Goal: Task Accomplishment & Management: Manage account settings

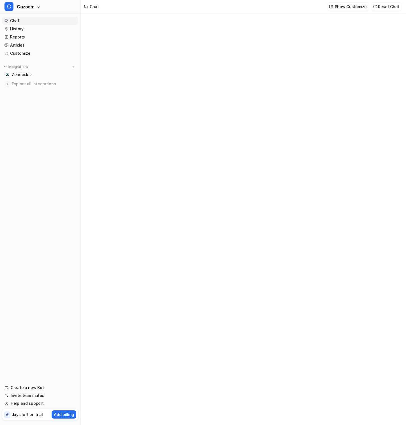
type textarea "**********"
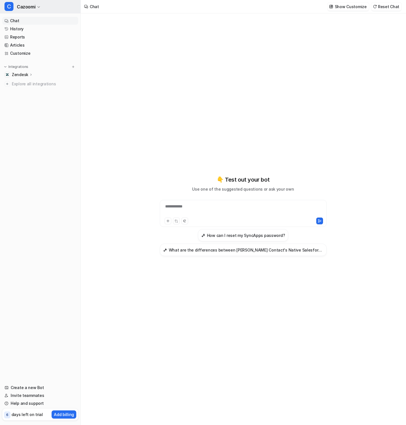
click at [41, 9] on button "C Cazoomi" at bounding box center [40, 6] width 81 height 13
click at [61, 96] on div "C Cazoomi C Cazoomi Create a new bot Settings Sign out Chat History Reports Art…" at bounding box center [40, 212] width 81 height 425
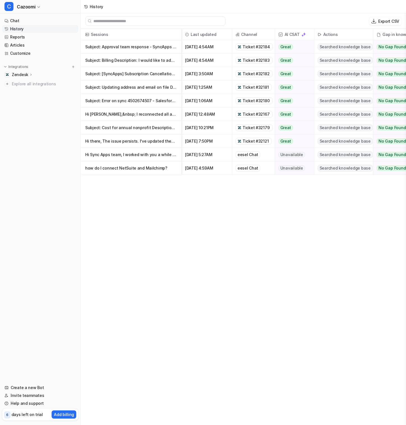
click at [243, 141] on span "Ticket #32121" at bounding box center [256, 141] width 26 height 6
click at [140, 91] on p "Subject: Updating address and email on file Description: We need to update the" at bounding box center [131, 87] width 92 height 13
click at [136, 82] on p "Subject: Updating address and email on file Description: We need to update the" at bounding box center [131, 87] width 92 height 13
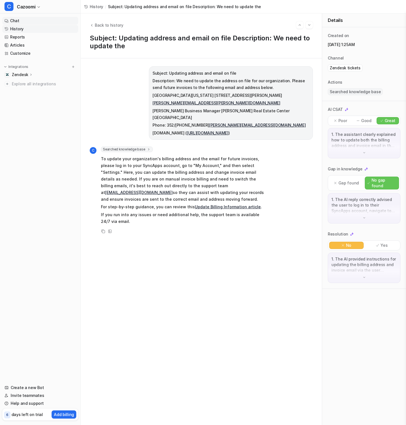
click at [39, 20] on link "Chat" at bounding box center [40, 21] width 76 height 8
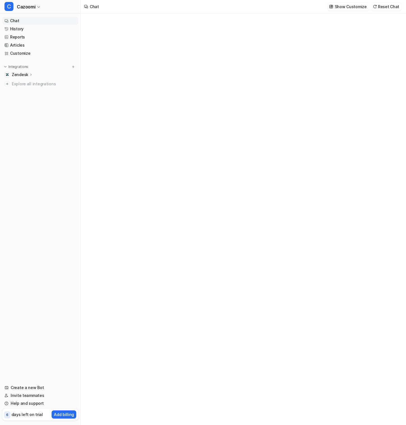
type textarea "**********"
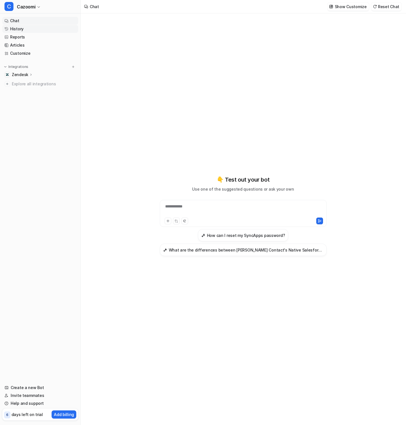
click at [28, 31] on link "History" at bounding box center [40, 29] width 76 height 8
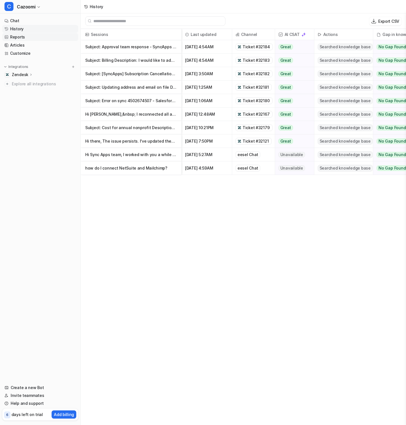
click at [34, 39] on link "Reports" at bounding box center [40, 37] width 76 height 8
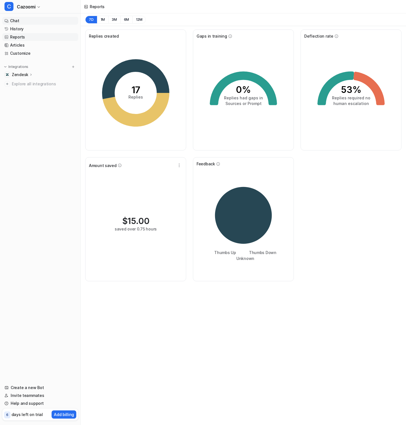
click at [34, 23] on link "Chat" at bounding box center [40, 21] width 76 height 8
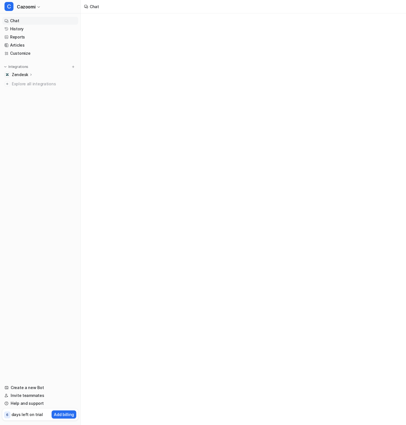
click at [34, 23] on link "Chat" at bounding box center [40, 21] width 76 height 8
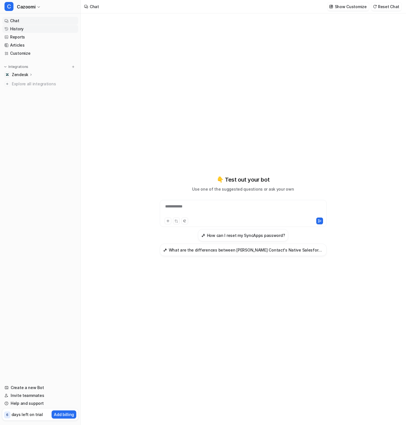
click at [59, 30] on link "History" at bounding box center [40, 29] width 76 height 8
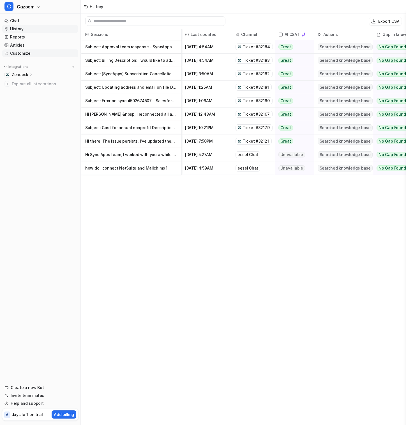
click at [62, 51] on link "Customize" at bounding box center [40, 53] width 76 height 8
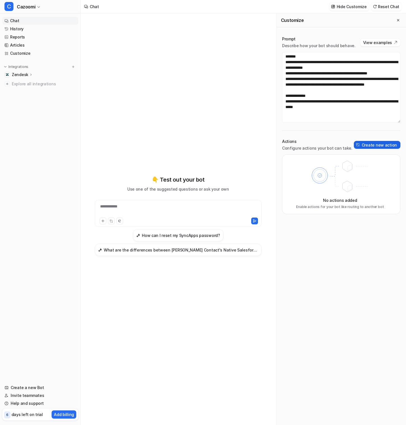
click at [382, 145] on button "Create new action" at bounding box center [377, 145] width 47 height 8
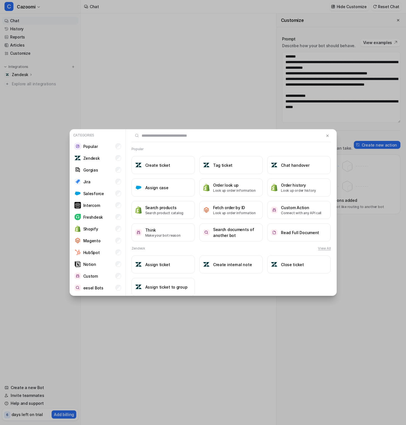
click at [181, 105] on div "Categories Popular Zendesk Gorgias Jira Salesforce Intercom Freshdesk Shopify M…" at bounding box center [203, 212] width 276 height 425
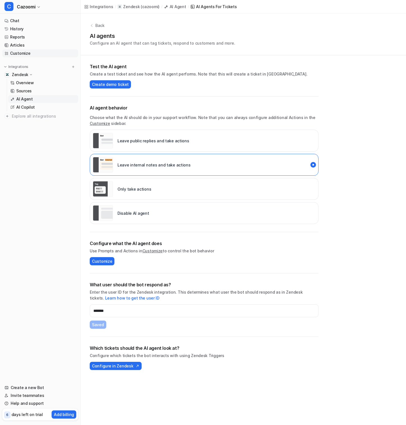
click at [26, 53] on link "Customize" at bounding box center [40, 53] width 76 height 8
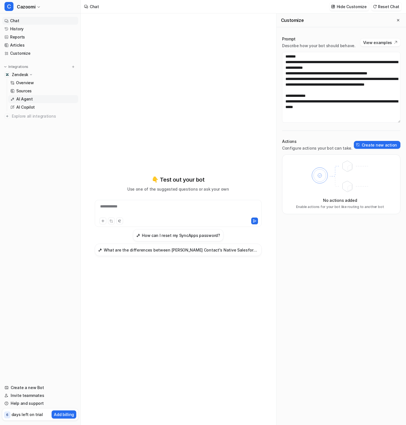
click at [33, 98] on link "AI Agent" at bounding box center [43, 99] width 70 height 8
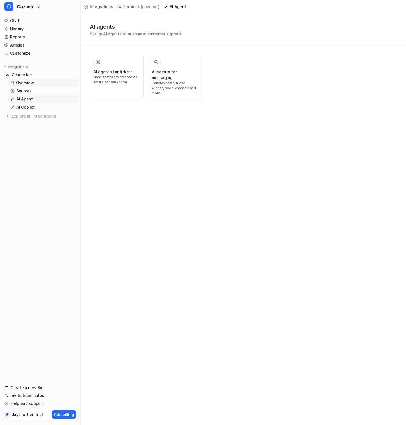
click at [32, 85] on p "Overview" at bounding box center [25, 83] width 18 height 6
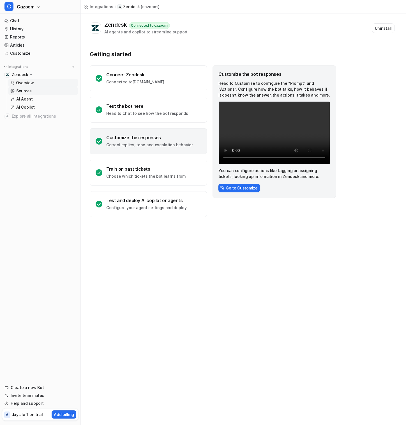
click at [33, 91] on link "Sources" at bounding box center [43, 91] width 70 height 8
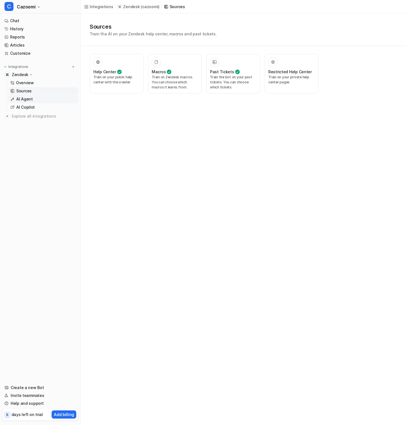
click at [33, 98] on link "AI Agent" at bounding box center [43, 99] width 70 height 8
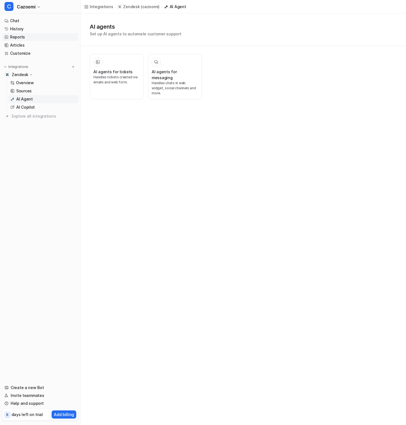
click at [39, 38] on link "Reports" at bounding box center [40, 37] width 76 height 8
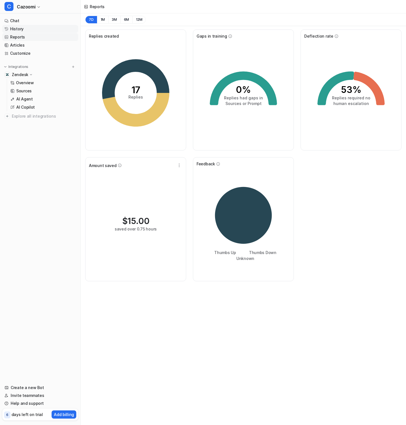
click at [38, 32] on link "History" at bounding box center [40, 29] width 76 height 8
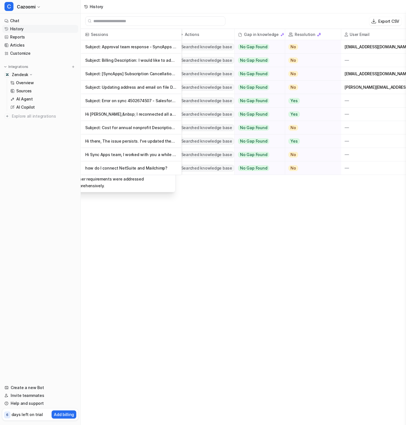
scroll to position [0, 145]
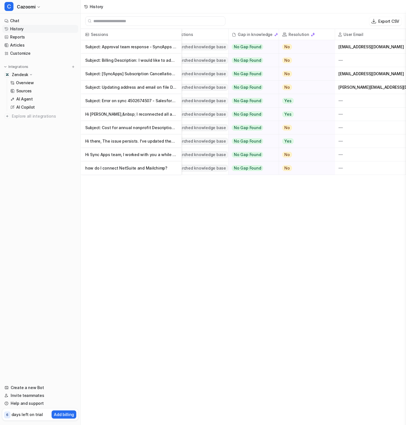
click at [155, 64] on p "Subject: Billing Description: I would like to add an additional email address f" at bounding box center [131, 60] width 92 height 13
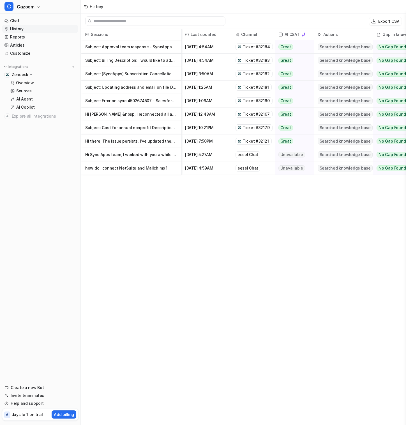
click at [160, 143] on p "Hi there, The issue persists. I've updated the&nbsp;sync to have "ISN Updates" at bounding box center [131, 140] width 92 height 13
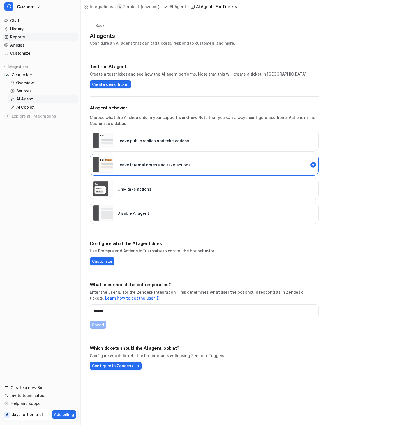
click at [50, 40] on link "Reports" at bounding box center [40, 37] width 76 height 8
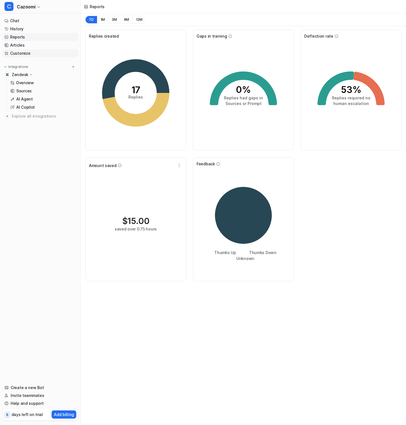
click at [35, 52] on link "Customize" at bounding box center [40, 53] width 76 height 8
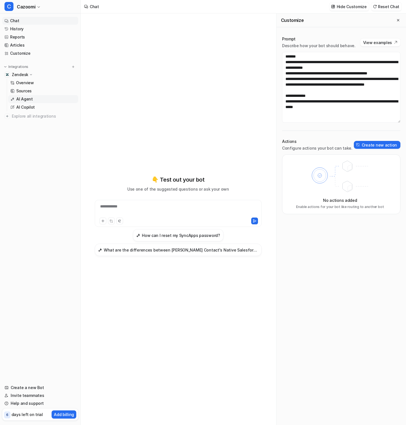
click at [34, 96] on link "AI Agent" at bounding box center [43, 99] width 70 height 8
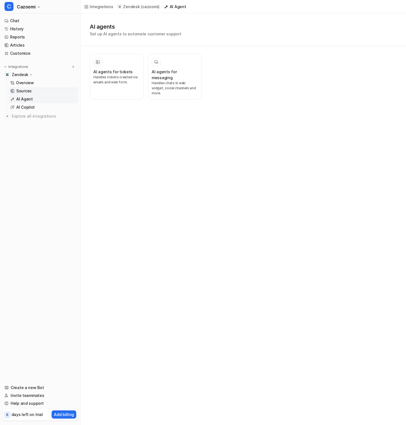
click at [38, 93] on link "Sources" at bounding box center [43, 91] width 70 height 8
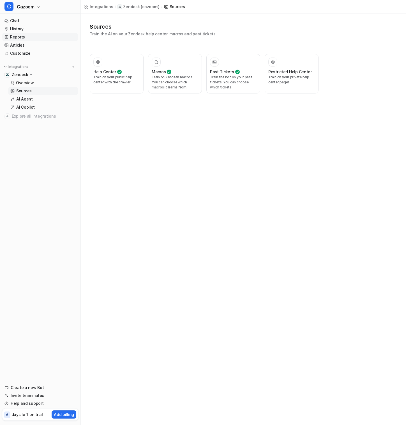
click at [31, 36] on link "Reports" at bounding box center [40, 37] width 76 height 8
click at [223, 77] on p "Train the bot on your past tickets. You can choose which tickets." at bounding box center [233, 82] width 47 height 15
click at [36, 28] on link "History" at bounding box center [40, 29] width 76 height 8
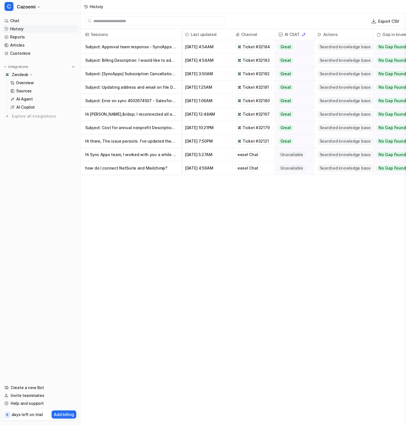
click at [150, 87] on p "Subject: Updating address and email on file Description: We need to update the" at bounding box center [131, 87] width 92 height 13
click at [257, 125] on span "Ticket #32179" at bounding box center [256, 128] width 27 height 6
click at [153, 116] on p "Hi Clint,&nbsp; I reconnected all accounts this morning. So far so good!" at bounding box center [131, 113] width 92 height 13
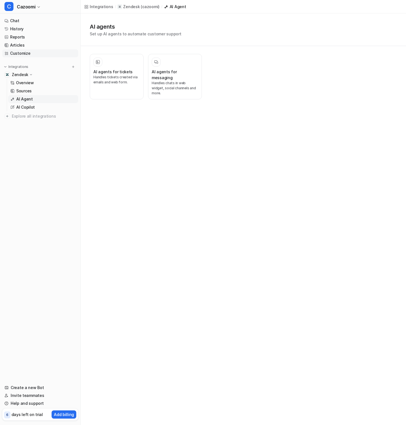
click at [32, 51] on link "Customize" at bounding box center [40, 53] width 76 height 8
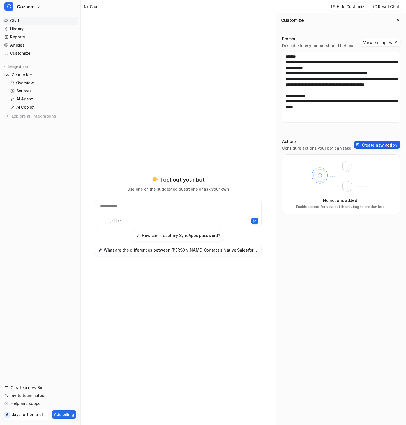
click at [370, 146] on button "Create new action" at bounding box center [377, 145] width 47 height 8
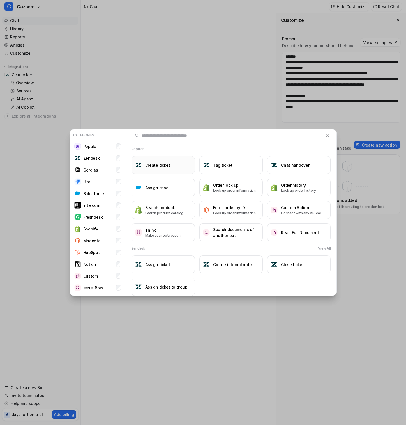
click at [170, 168] on button "Create ticket" at bounding box center [163, 165] width 63 height 18
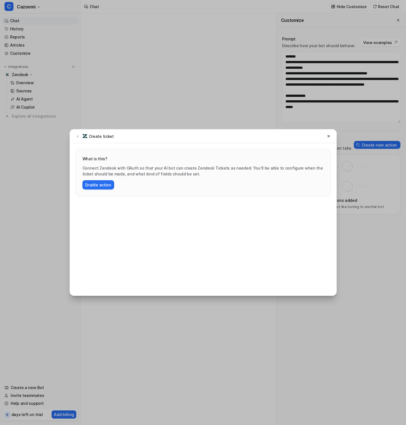
click at [331, 132] on div "Create ticket" at bounding box center [203, 136] width 267 height 14
click at [329, 137] on icon at bounding box center [329, 136] width 4 height 4
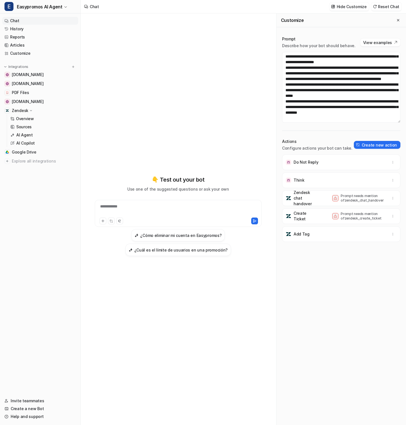
scroll to position [6, 0]
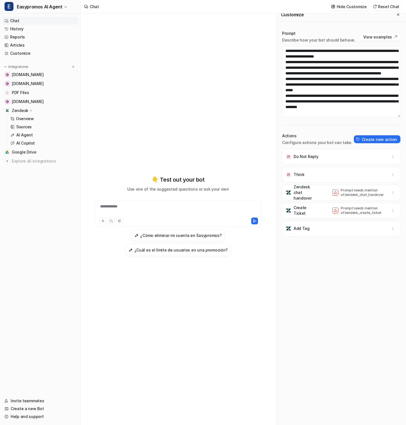
click at [214, 125] on div "**********" at bounding box center [178, 215] width 186 height 297
click at [16, 30] on link "History" at bounding box center [40, 29] width 76 height 8
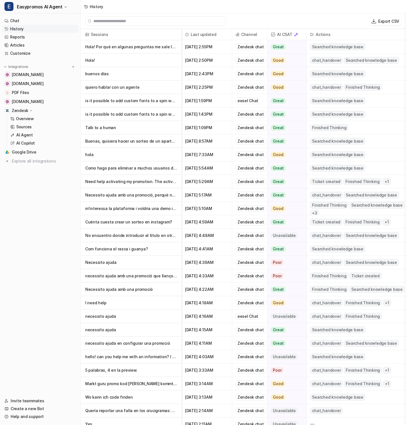
click at [155, 129] on p "Talk to a human" at bounding box center [131, 127] width 92 height 13
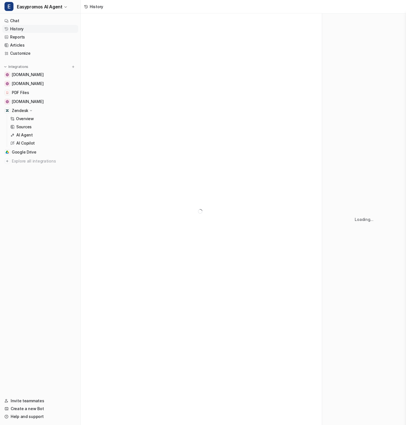
click at [112, 127] on div at bounding box center [201, 211] width 241 height 396
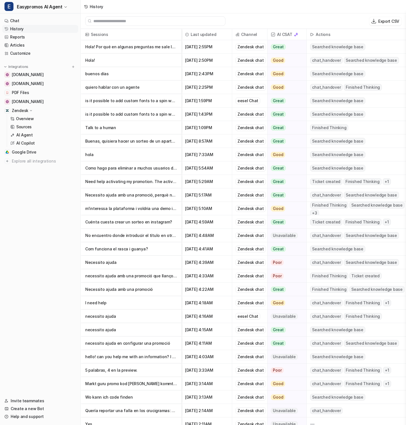
click at [121, 80] on p "buenos días" at bounding box center [131, 73] width 92 height 13
click at [157, 185] on p "Need help activating my promotion. The active button is disabled" at bounding box center [131, 181] width 92 height 13
click at [140, 292] on p "Necessito ajuda amb una promoció" at bounding box center [131, 289] width 92 height 13
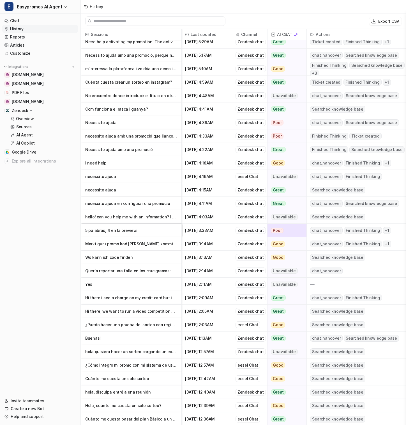
click at [117, 315] on p "Hi there, we want to run a video competition for a month and we're happy to pay" at bounding box center [131, 310] width 92 height 13
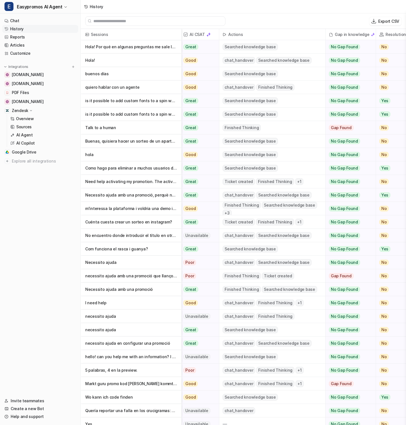
scroll to position [0, 193]
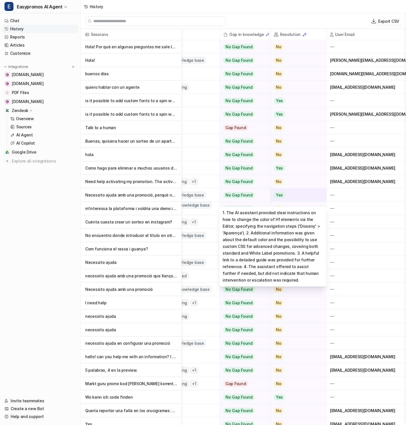
click at [317, 191] on div "Yes" at bounding box center [296, 194] width 51 height 13
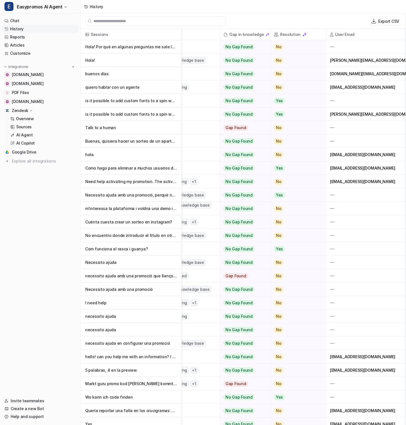
click at [162, 196] on p "Necessito ajuda amb una promoció, perquè no trobo com canviar el color dels h1" at bounding box center [131, 194] width 92 height 13
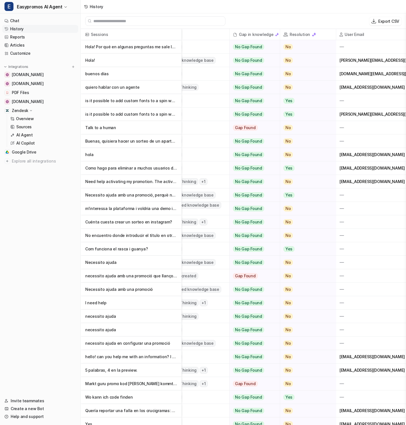
scroll to position [0, 190]
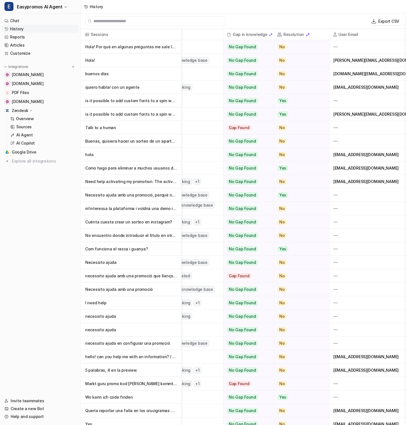
click at [156, 126] on p "Talk to a human" at bounding box center [131, 127] width 92 height 13
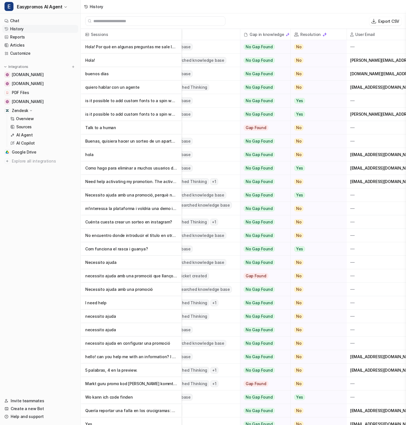
scroll to position [0, 166]
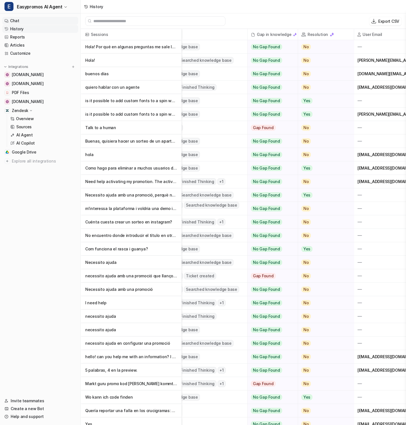
click at [38, 19] on link "Chat" at bounding box center [40, 21] width 76 height 8
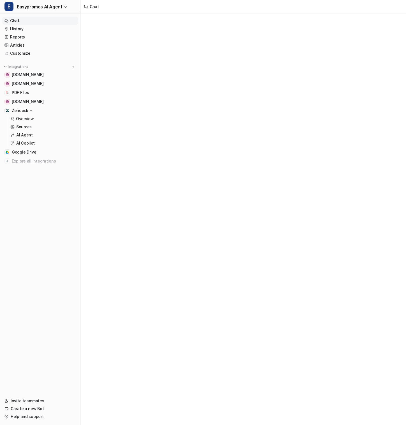
click at [38, 19] on link "Chat" at bounding box center [40, 21] width 76 height 8
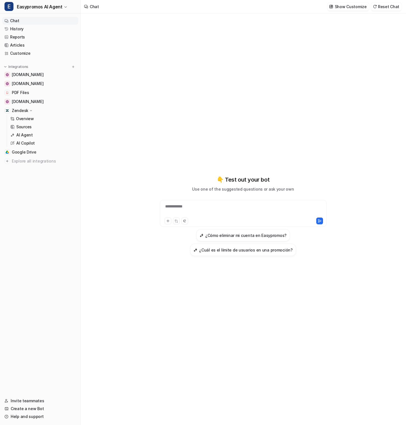
click at [28, 22] on link "Chat" at bounding box center [40, 21] width 76 height 8
click at [41, 30] on link "History" at bounding box center [40, 29] width 76 height 8
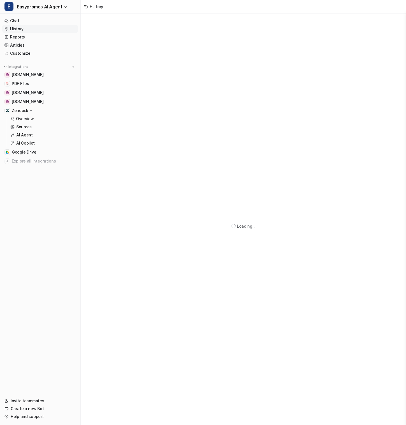
click at [41, 30] on link "History" at bounding box center [40, 29] width 76 height 8
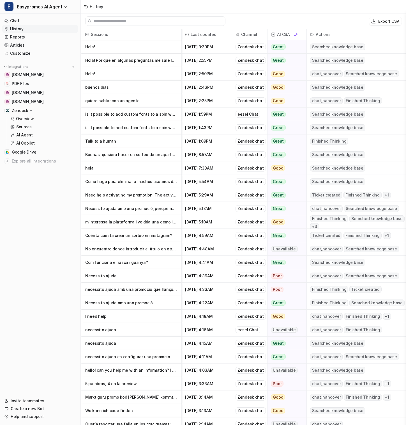
click at [328, 101] on span "chat_handover" at bounding box center [326, 100] width 33 height 7
click at [157, 100] on p "quiero hablar con un agente" at bounding box center [131, 100] width 92 height 13
click at [168, 249] on p "No encuentro donde introducir el título en otro idioma" at bounding box center [131, 248] width 92 height 13
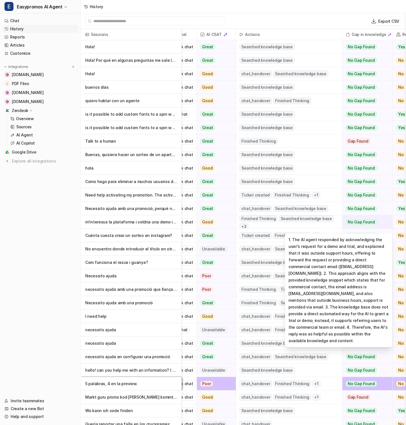
scroll to position [0, 65]
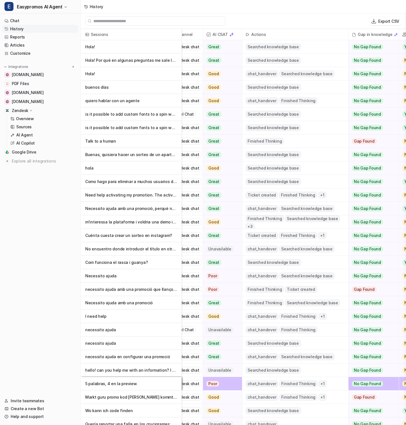
click at [151, 208] on p "Necessito ajuda amb una promoció, perquè no trobo com canviar el color dels h1" at bounding box center [131, 208] width 92 height 13
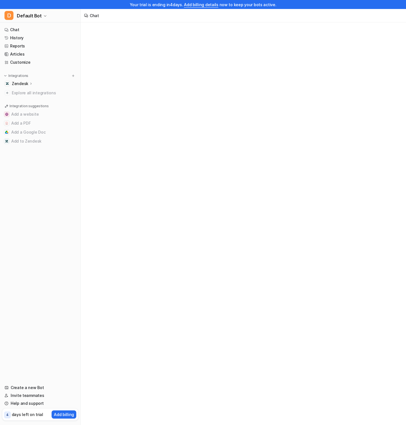
click at [32, 83] on div "Zendesk" at bounding box center [22, 84] width 21 height 6
type textarea "**********"
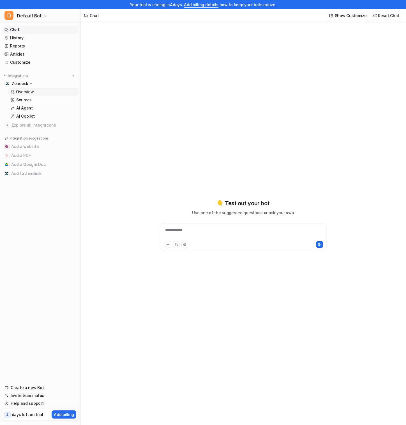
click at [33, 93] on link "Overview" at bounding box center [43, 92] width 70 height 8
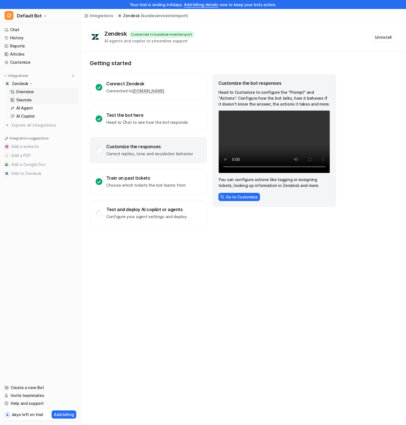
click at [34, 100] on link "Sources" at bounding box center [43, 100] width 70 height 8
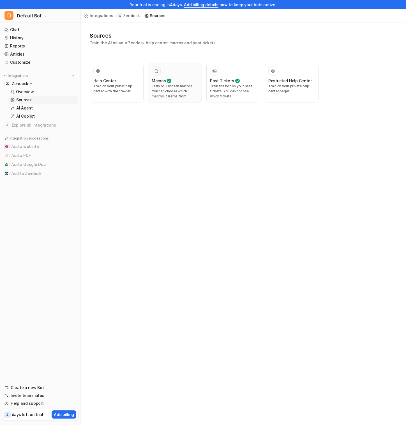
click at [175, 86] on p "Train on Zendesk macros. You can choose which macros it learns from." at bounding box center [175, 91] width 47 height 15
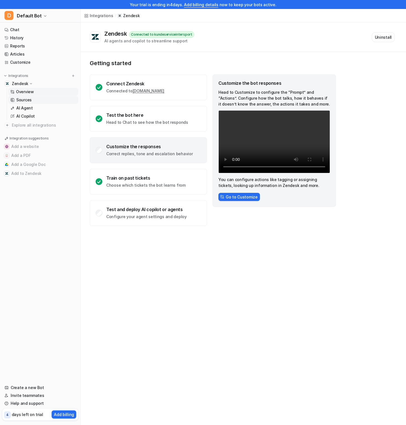
click at [45, 99] on link "Sources" at bounding box center [43, 100] width 70 height 8
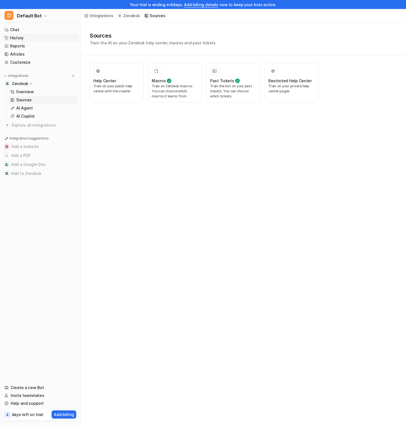
click at [36, 39] on link "History" at bounding box center [40, 38] width 76 height 8
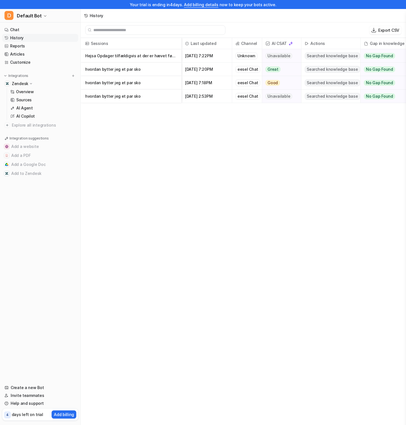
click at [160, 66] on p "hvordan bytter jeg et par sko" at bounding box center [131, 69] width 92 height 13
click at [38, 97] on link "Sources" at bounding box center [43, 100] width 70 height 8
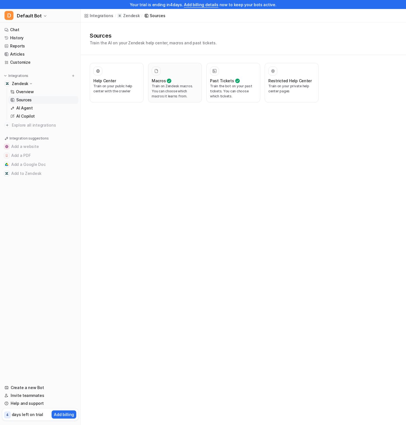
click at [182, 91] on p "Train on Zendesk macros. You can choose which macros it learns from." at bounding box center [175, 91] width 47 height 15
click at [229, 89] on p "Train the bot on your past tickets. You can choose which tickets." at bounding box center [233, 91] width 47 height 15
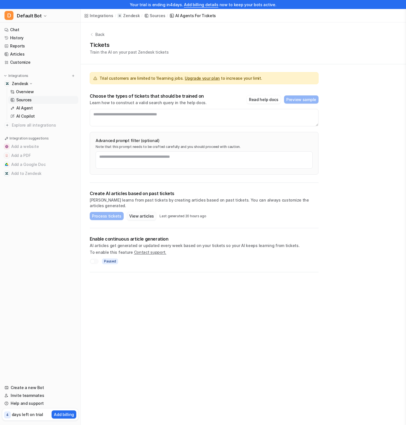
click at [143, 212] on button "View articles" at bounding box center [141, 216] width 29 height 8
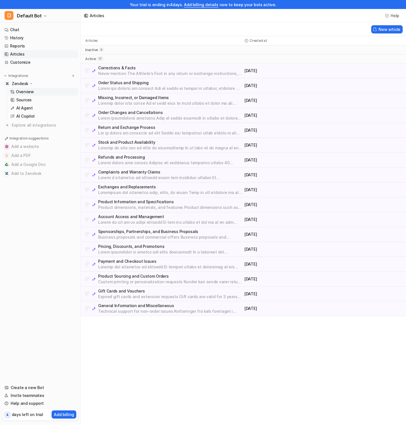
click at [36, 95] on link "Overview" at bounding box center [43, 92] width 70 height 8
click at [36, 98] on link "Sources" at bounding box center [43, 100] width 70 height 8
click at [32, 100] on link "Sources" at bounding box center [43, 100] width 70 height 8
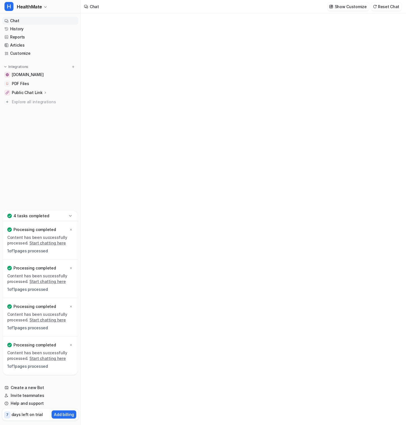
type textarea "**********"
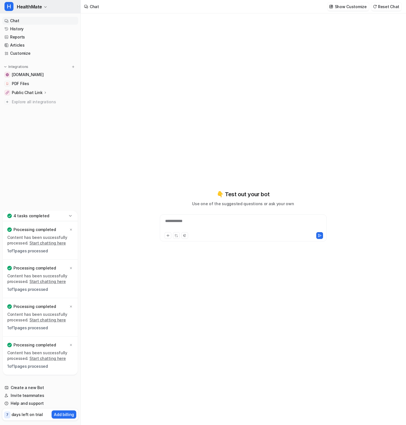
click at [35, 4] on span "HealthMate" at bounding box center [29, 7] width 25 height 8
click at [36, 4] on span "HealthMate" at bounding box center [29, 7] width 25 height 8
click at [37, 92] on p "Public Chat Link" at bounding box center [27, 93] width 31 height 6
click at [31, 100] on p "Overview" at bounding box center [25, 101] width 18 height 6
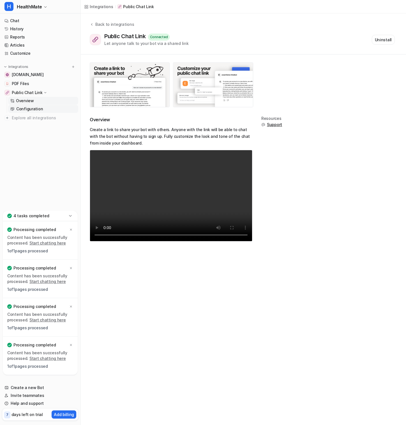
click at [31, 108] on p "Configuration" at bounding box center [29, 109] width 27 height 6
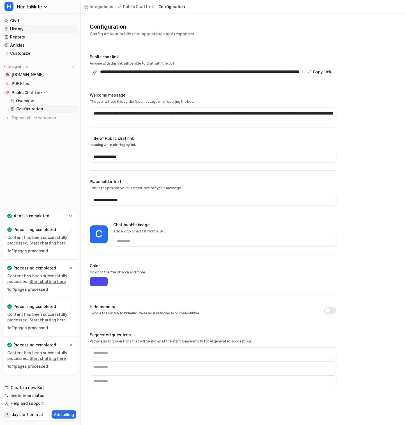
click at [24, 31] on link "History" at bounding box center [40, 29] width 76 height 8
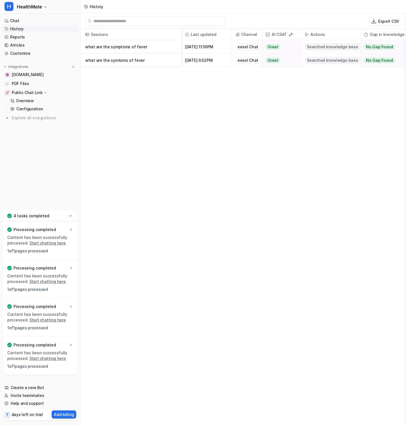
click at [160, 48] on p "what are the symptoms of fever" at bounding box center [131, 46] width 92 height 13
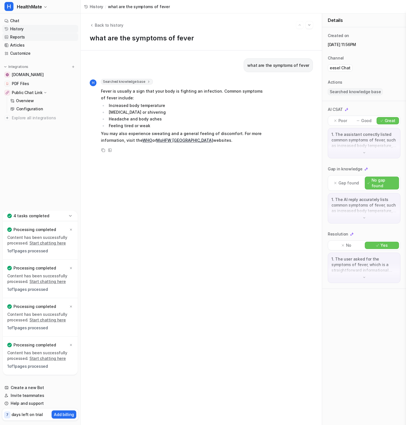
click at [34, 35] on link "Reports" at bounding box center [40, 37] width 76 height 8
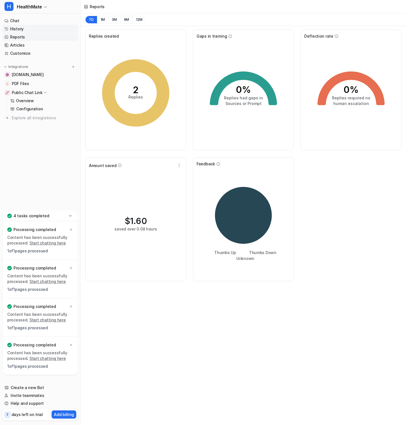
click at [30, 26] on link "History" at bounding box center [40, 29] width 76 height 8
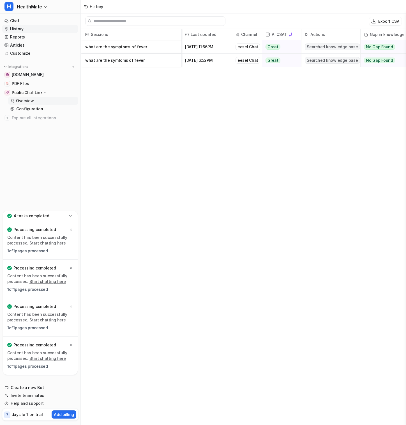
click at [26, 98] on p "Overview" at bounding box center [25, 101] width 18 height 6
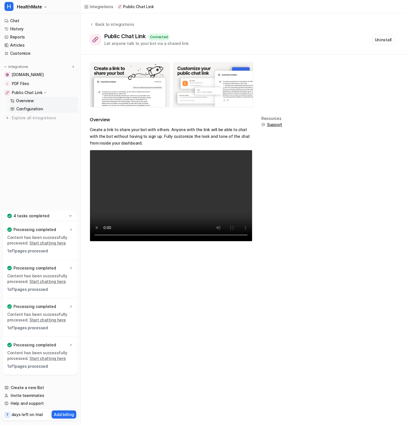
click at [30, 109] on p "Configuration" at bounding box center [29, 109] width 27 height 6
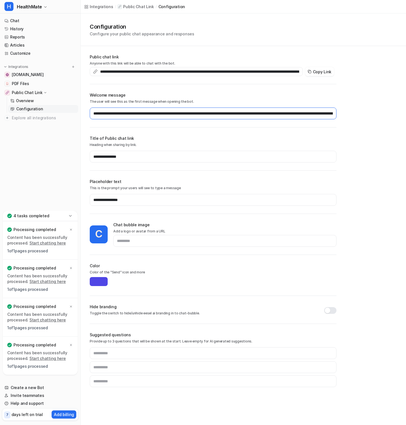
click at [137, 115] on input "**********" at bounding box center [213, 113] width 247 height 12
click at [130, 159] on input "**********" at bounding box center [213, 157] width 247 height 12
click at [135, 6] on p "Public Chat Link" at bounding box center [138, 7] width 31 height 6
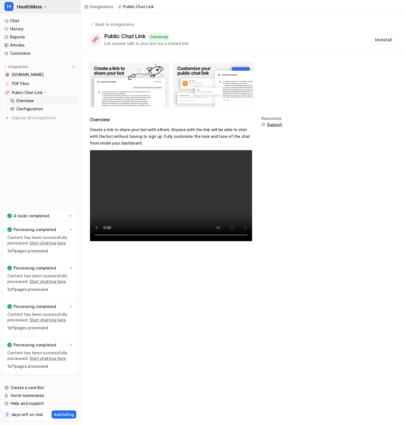
click at [39, 10] on span "HealthMate" at bounding box center [29, 7] width 25 height 8
click at [40, 6] on span "HealthMate" at bounding box center [29, 7] width 25 height 8
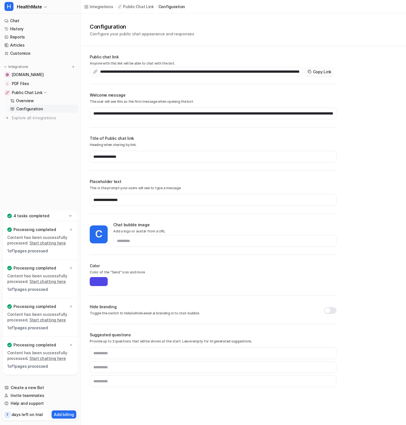
click at [322, 72] on button "Copy Link" at bounding box center [319, 71] width 29 height 9
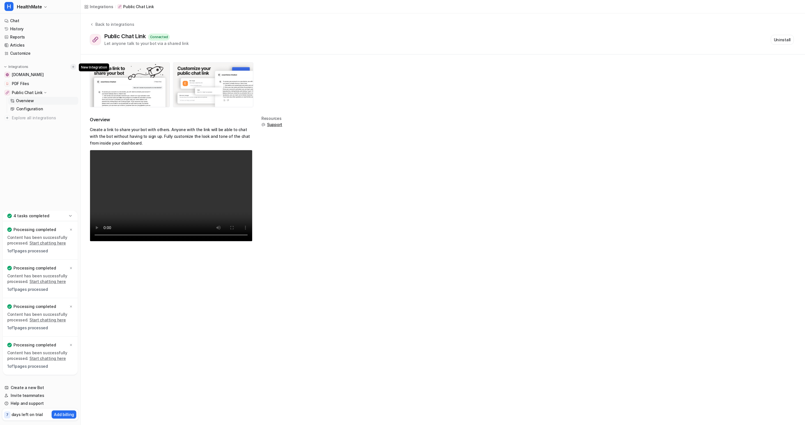
click at [73, 66] on img at bounding box center [73, 67] width 4 height 4
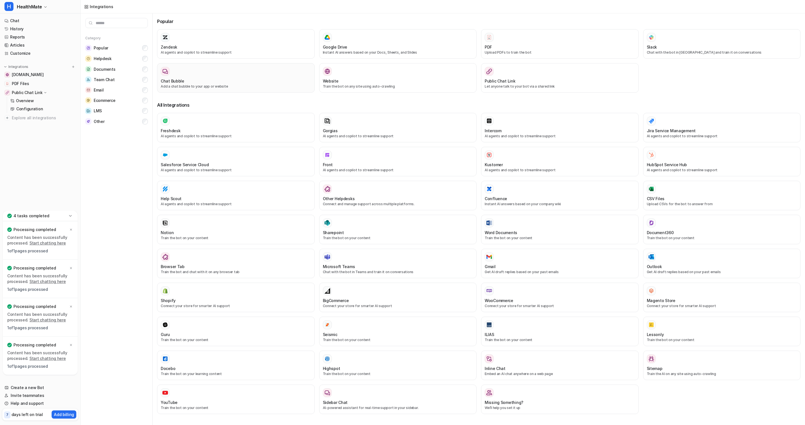
click at [283, 70] on div at bounding box center [236, 71] width 150 height 9
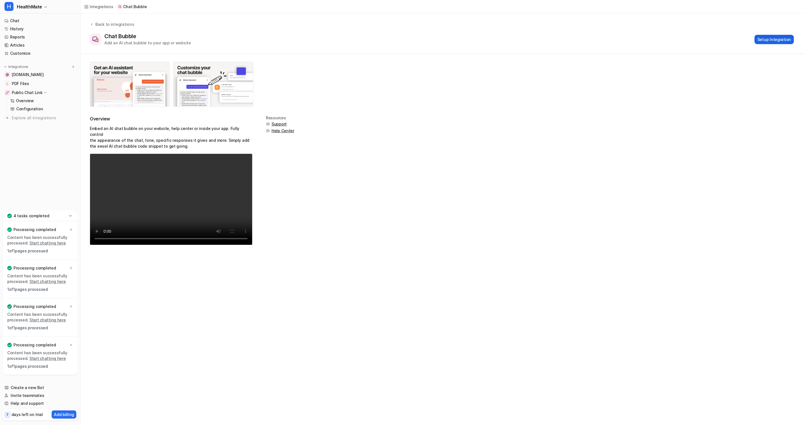
click at [406, 37] on button "Setup Integration" at bounding box center [774, 39] width 39 height 9
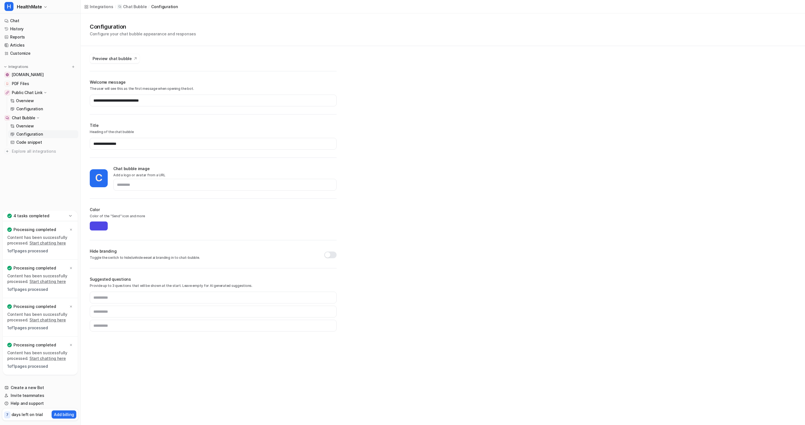
type input "*******"
click at [34, 144] on p "Code snippet" at bounding box center [29, 142] width 26 height 6
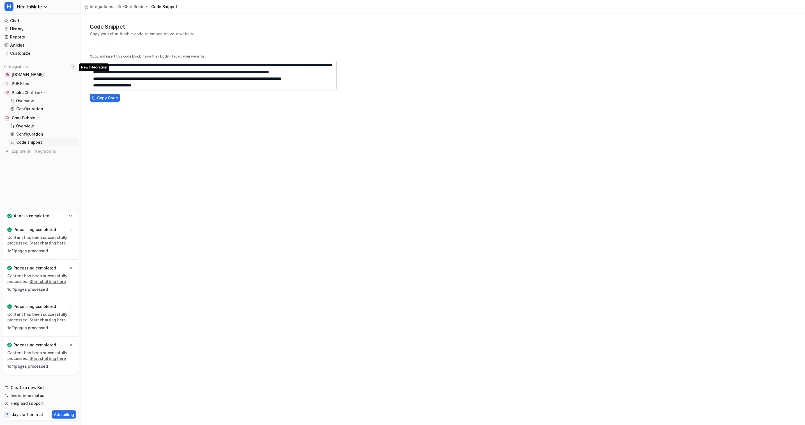
click at [75, 67] on img at bounding box center [73, 67] width 4 height 4
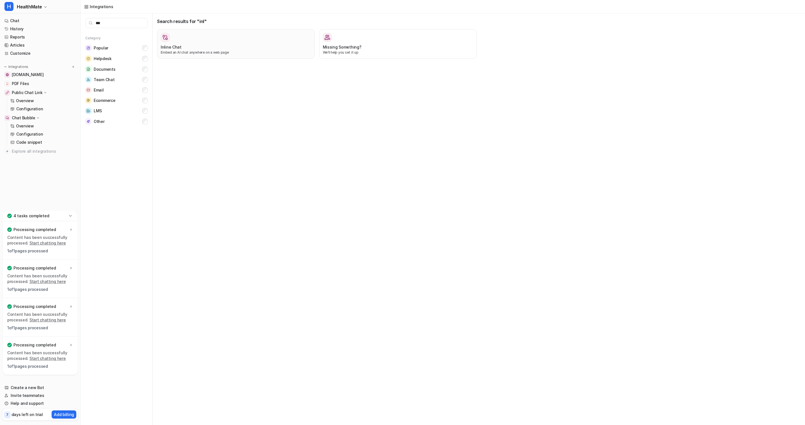
type input "***"
click at [226, 51] on p "Embed an AI chat anywhere on a web page" at bounding box center [236, 52] width 150 height 5
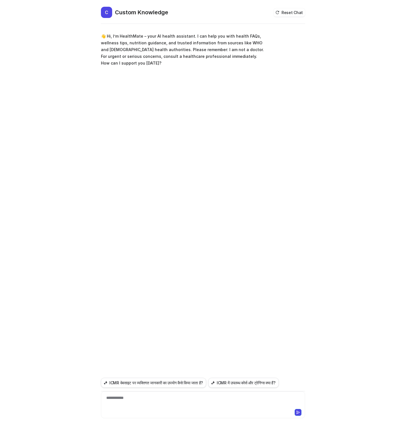
click at [159, 397] on div "**********" at bounding box center [202, 401] width 201 height 13
click at [169, 388] on div "ICMR वेबसाइट पर व्यक्तिगत जानकारी का उपयोग कैसे किया जाता है? ICMR में उपलब्ध क…" at bounding box center [203, 398] width 204 height 40
click at [177, 383] on button "ICMR वेबसाइट पर व्यक्तिगत जानकारी का उपयोग कैसे किया जाता है?" at bounding box center [153, 383] width 105 height 10
